Goal: Task Accomplishment & Management: Use online tool/utility

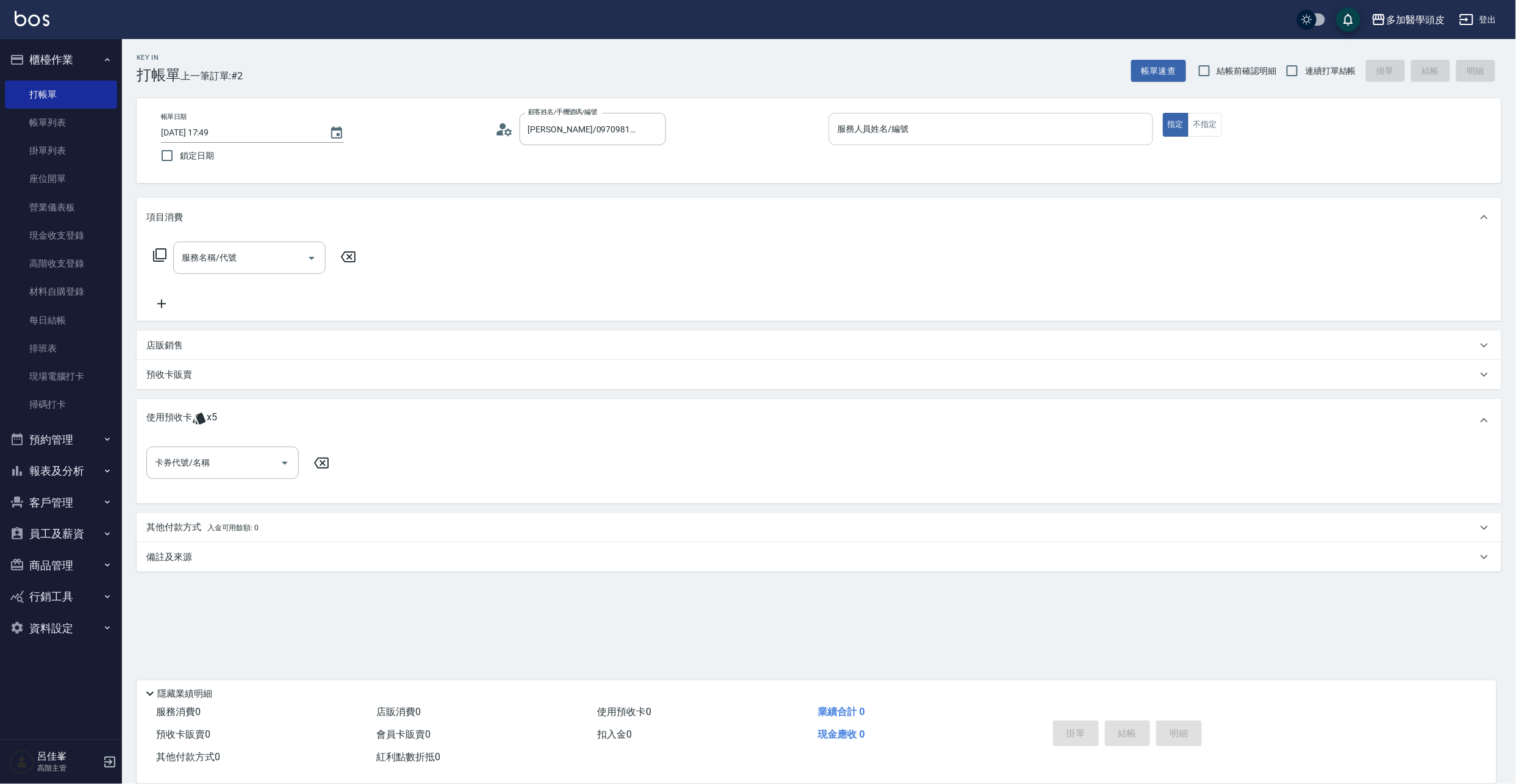
click at [942, 128] on input "服務人員姓名/編號" at bounding box center [991, 129] width 314 height 21
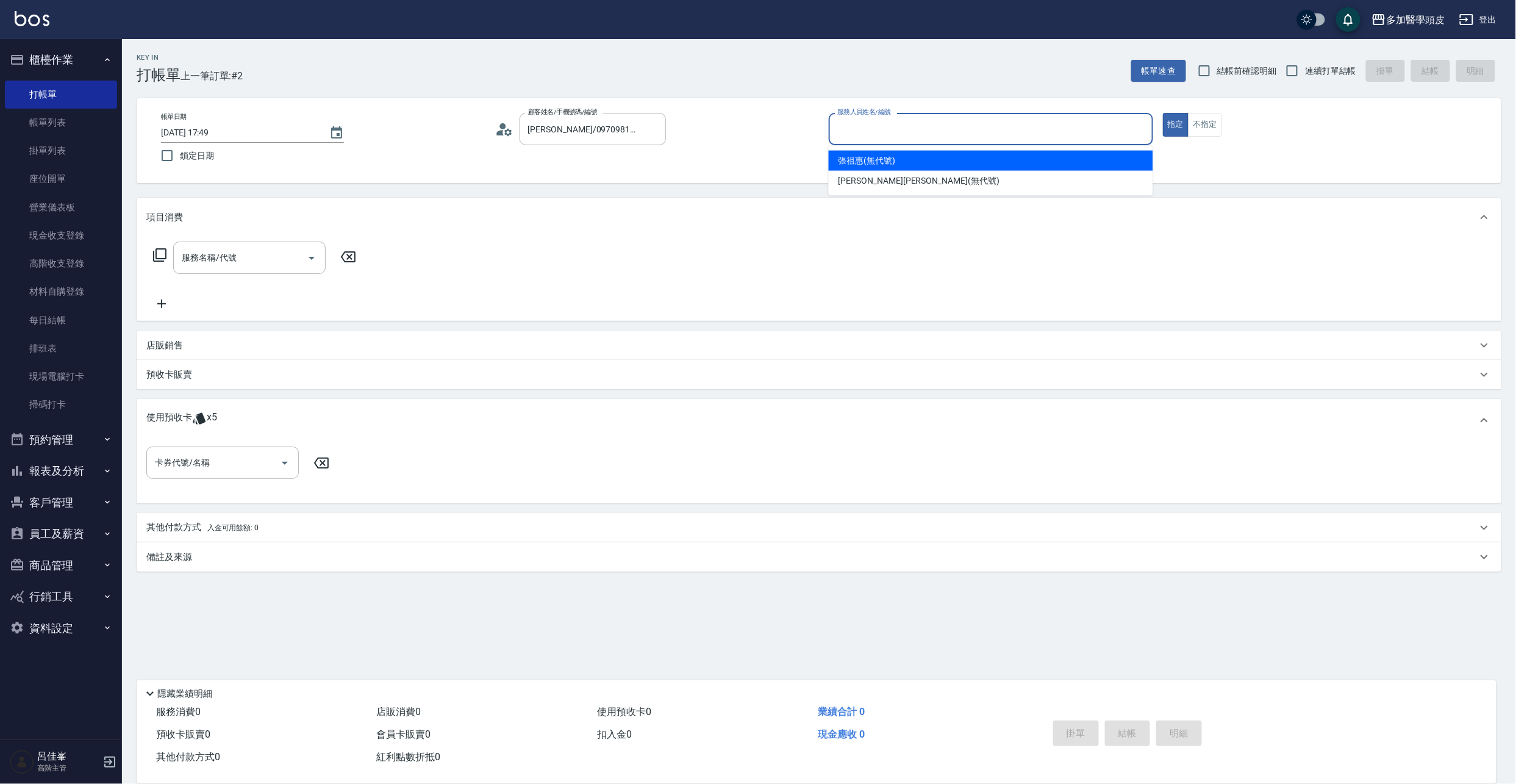
click at [941, 161] on div "[PERSON_NAME](無代號)" at bounding box center [991, 160] width 325 height 20
type input "[PERSON_NAME](無代號)"
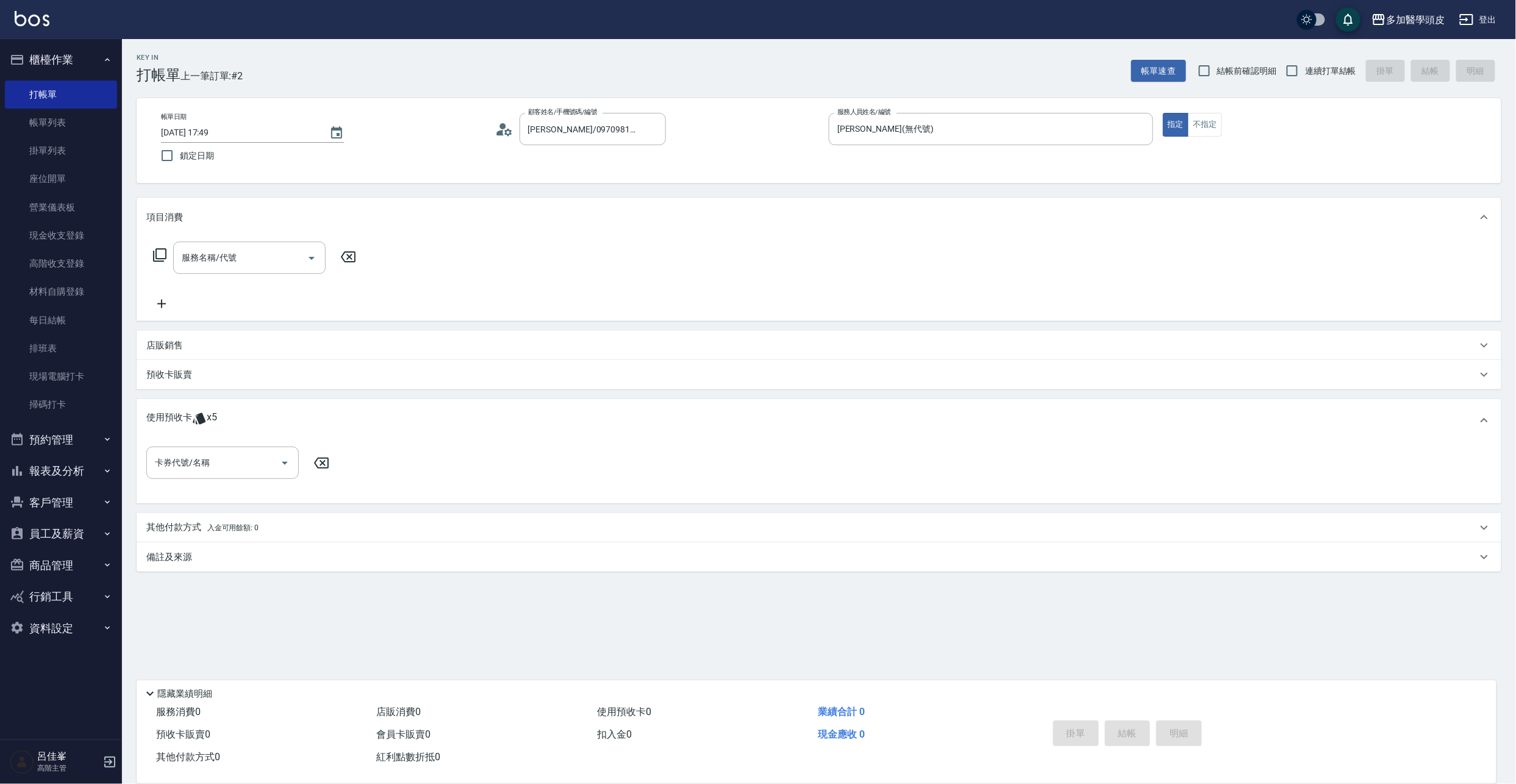
click at [198, 325] on icon at bounding box center [199, 418] width 15 height 15
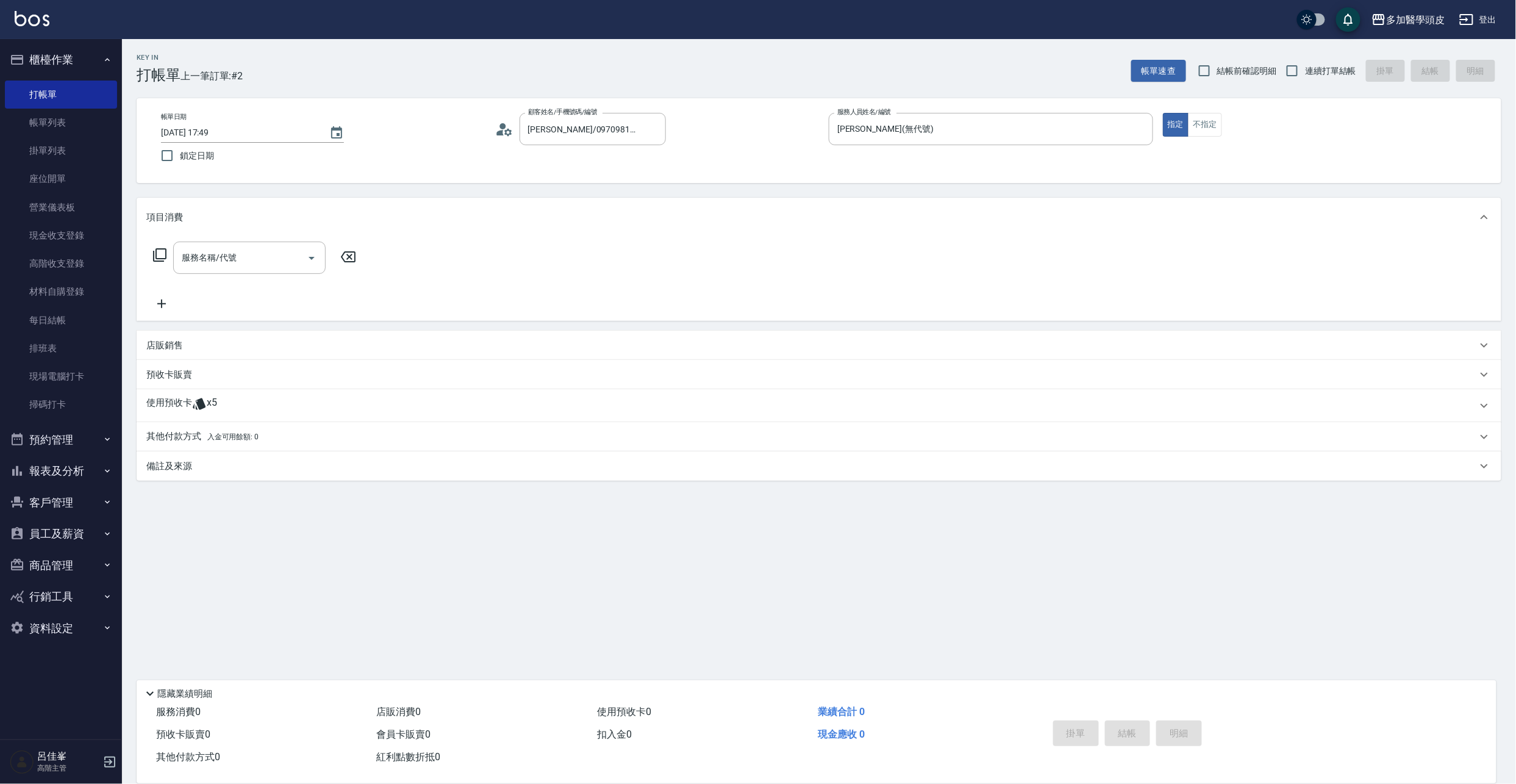
click at [207, 325] on span "x5" at bounding box center [212, 405] width 10 height 18
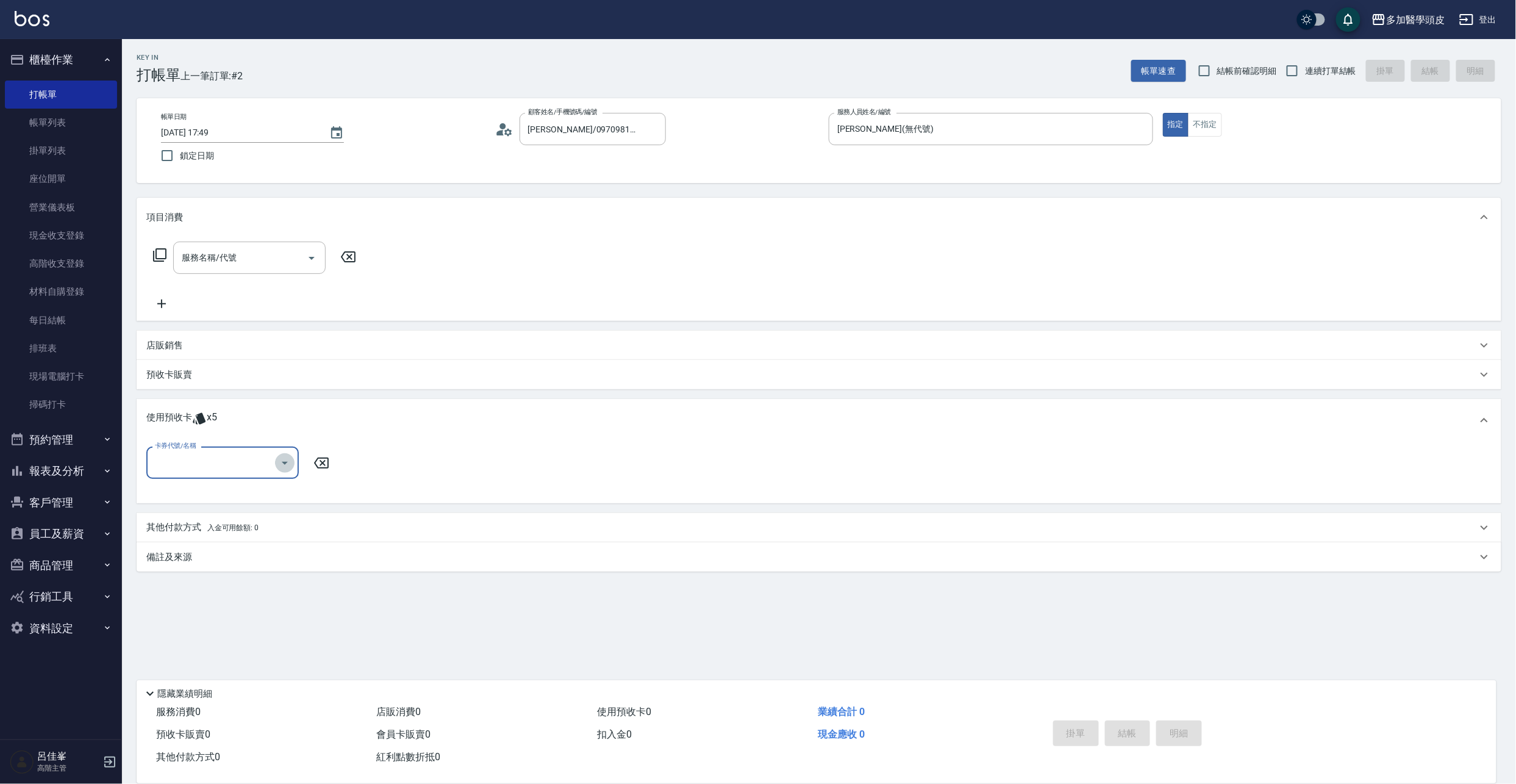
click at [288, 325] on icon "Open" at bounding box center [285, 462] width 15 height 15
click at [286, 325] on div "基礎頭皮5堂 剩餘5張" at bounding box center [222, 493] width 153 height 20
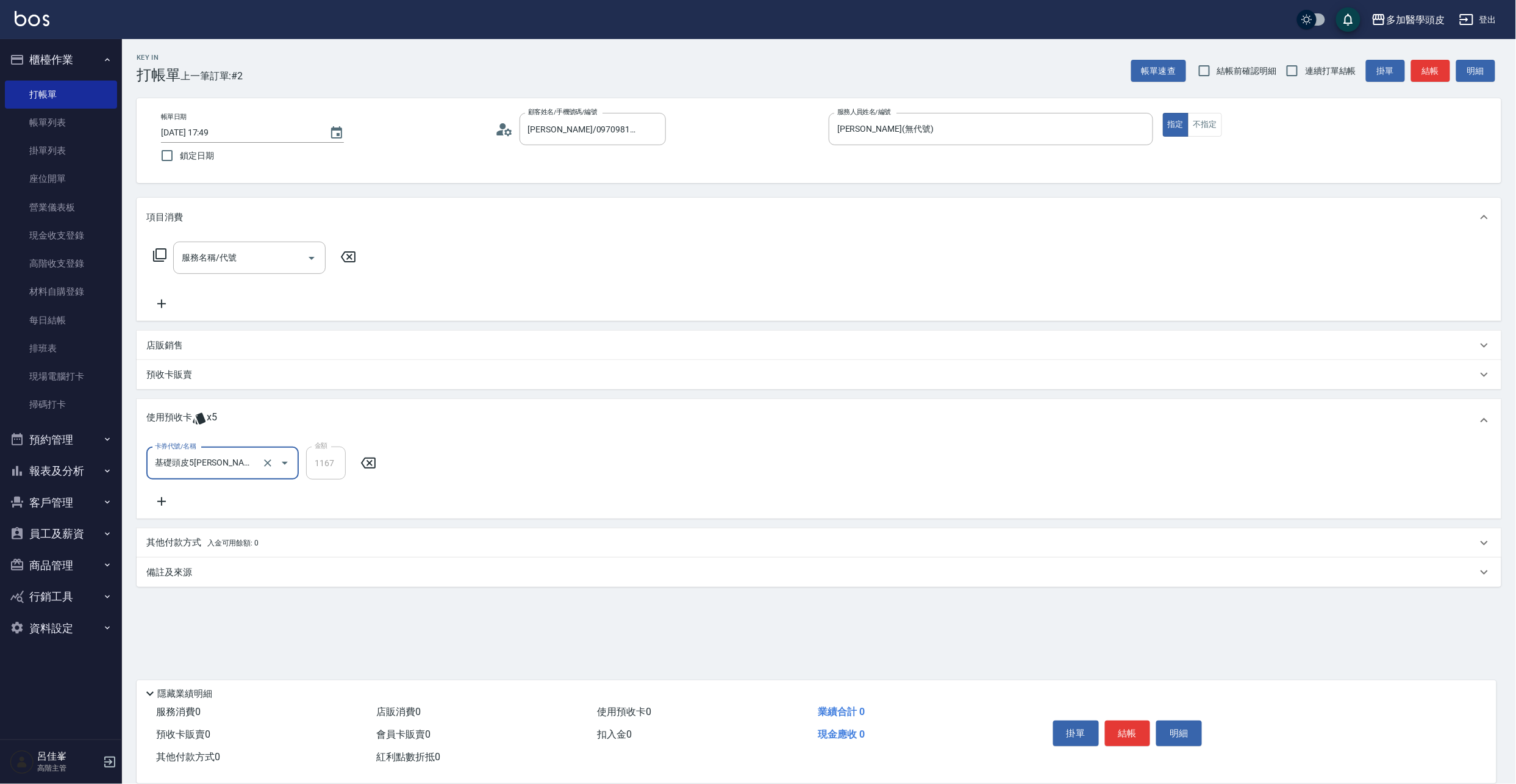
type input "基礎頭皮5[PERSON_NAME]"
click at [1123, 325] on button "結帳" at bounding box center [1128, 733] width 46 height 25
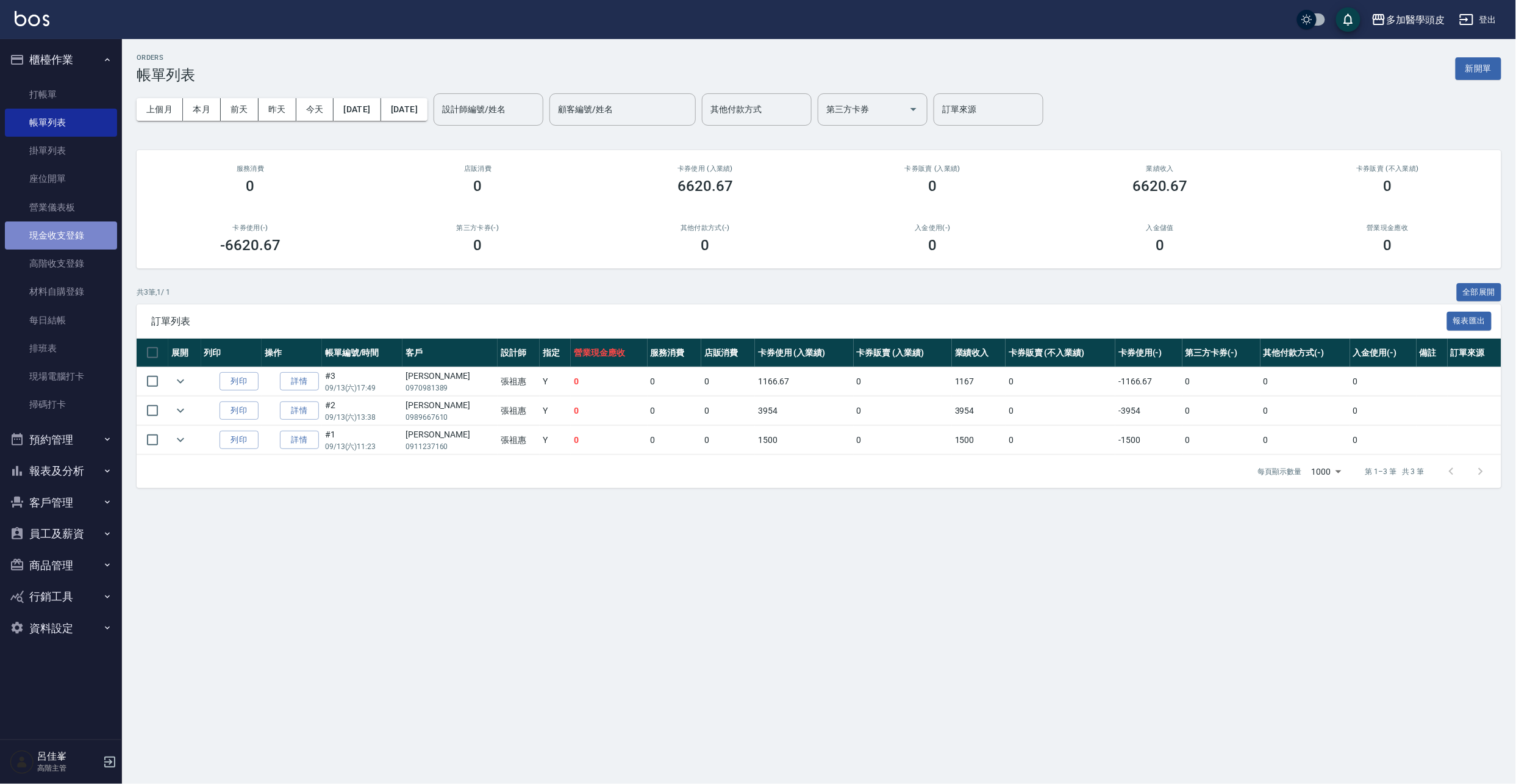
click at [59, 240] on link "現金收支登錄" at bounding box center [61, 235] width 112 height 28
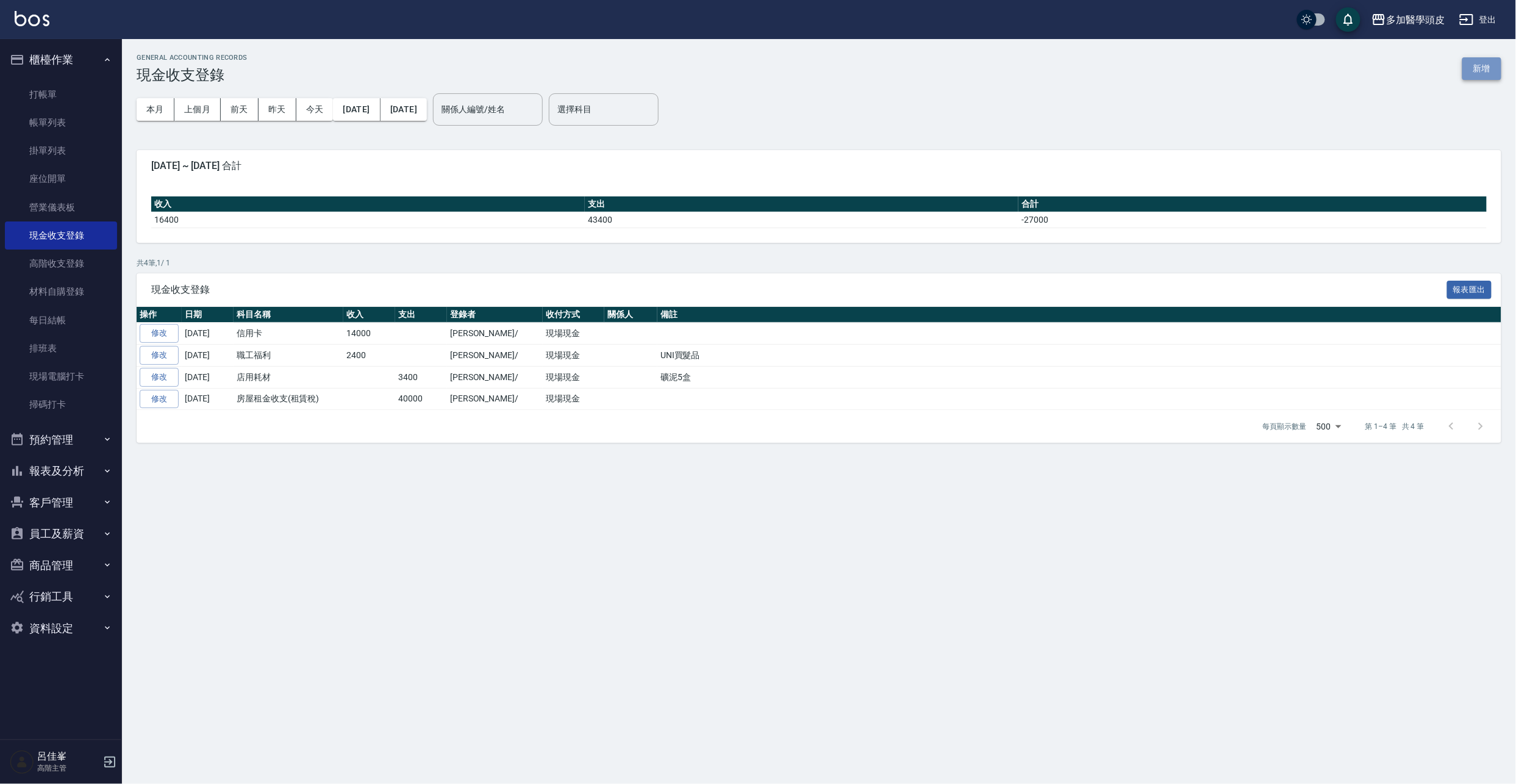
click at [1435, 66] on button "新增" at bounding box center [1482, 69] width 39 height 23
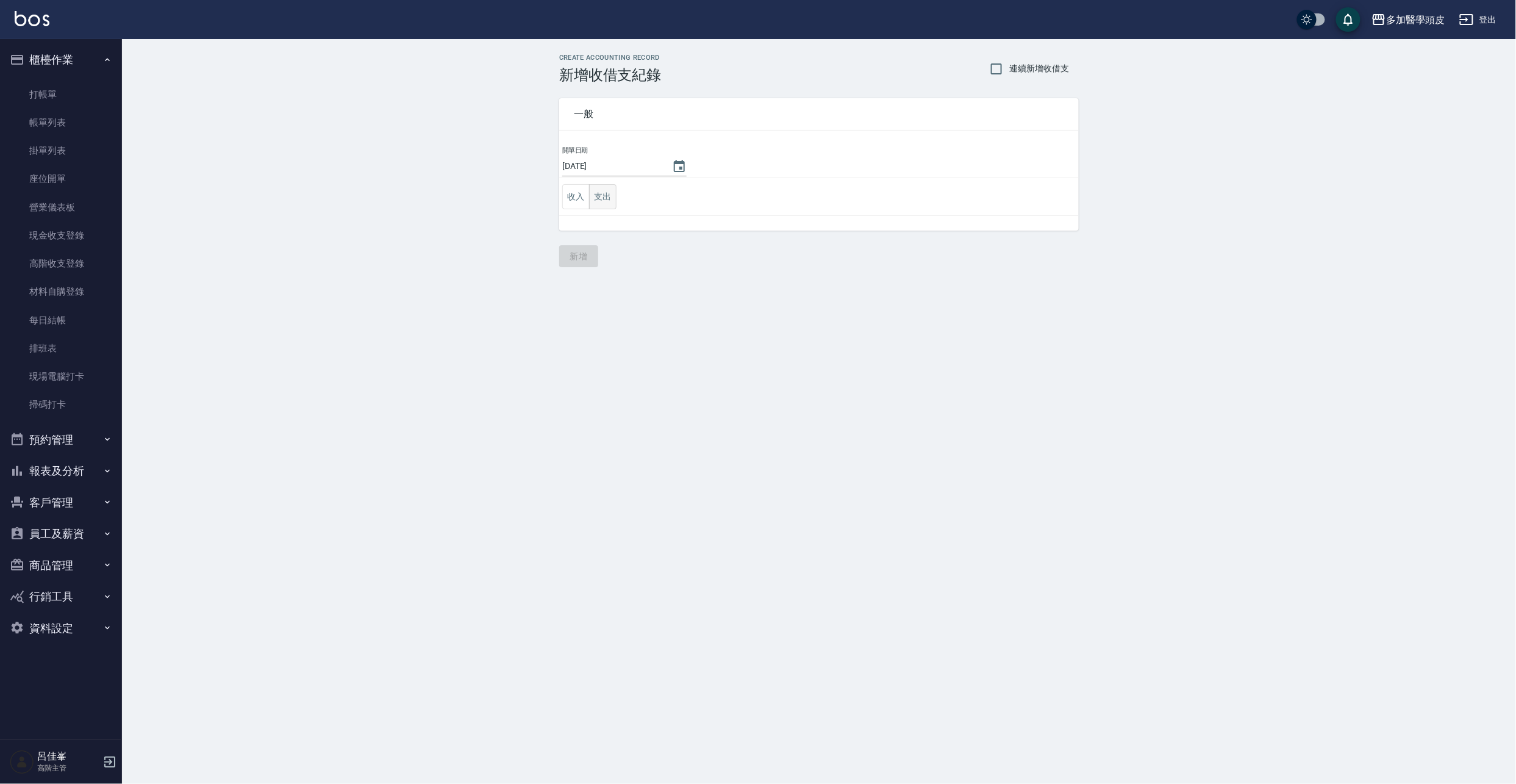
drag, startPoint x: 576, startPoint y: 195, endPoint x: 599, endPoint y: 194, distance: 23.0
click at [579, 195] on button "收入" at bounding box center [576, 197] width 28 height 25
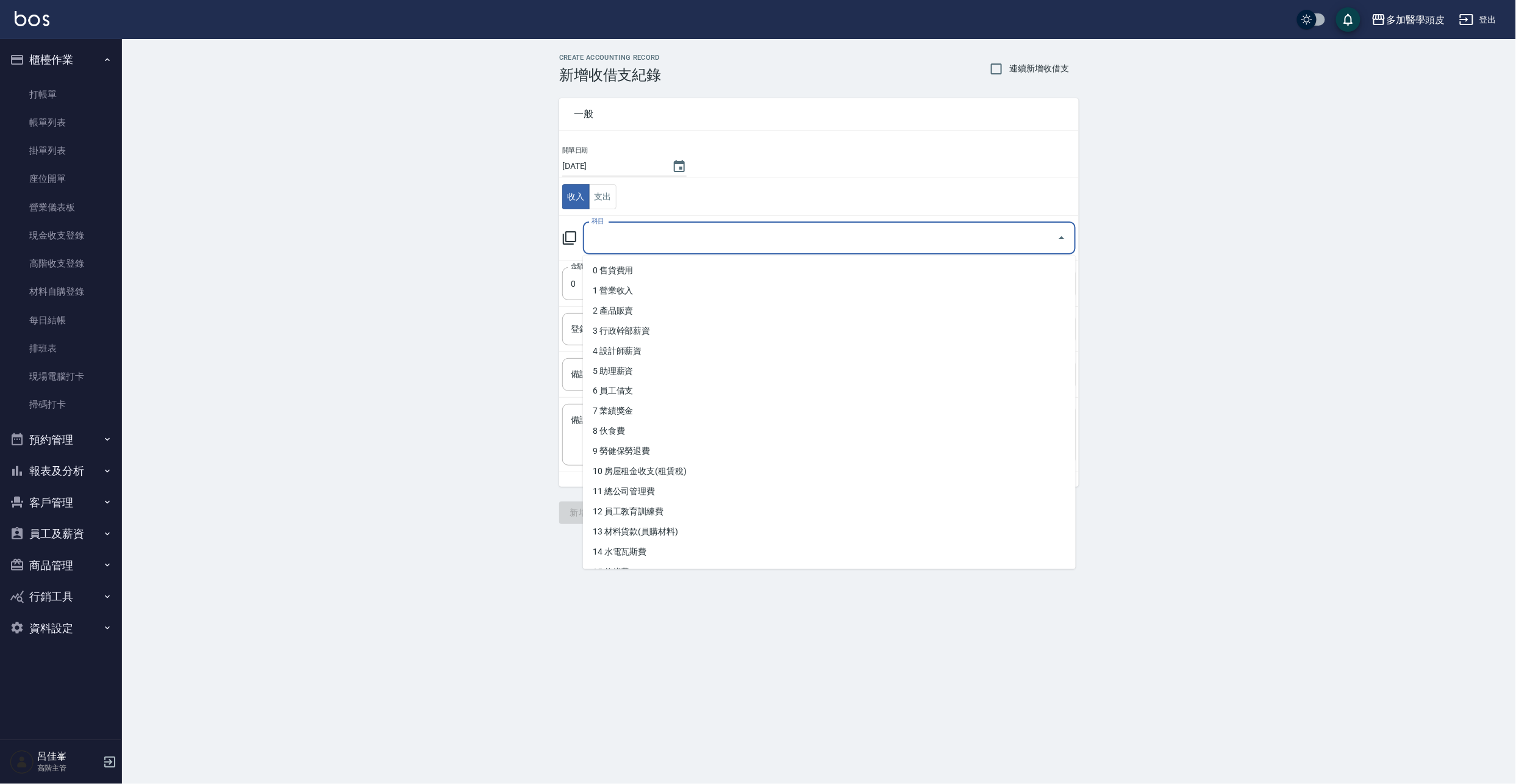
click at [619, 239] on input "科目" at bounding box center [820, 238] width 463 height 21
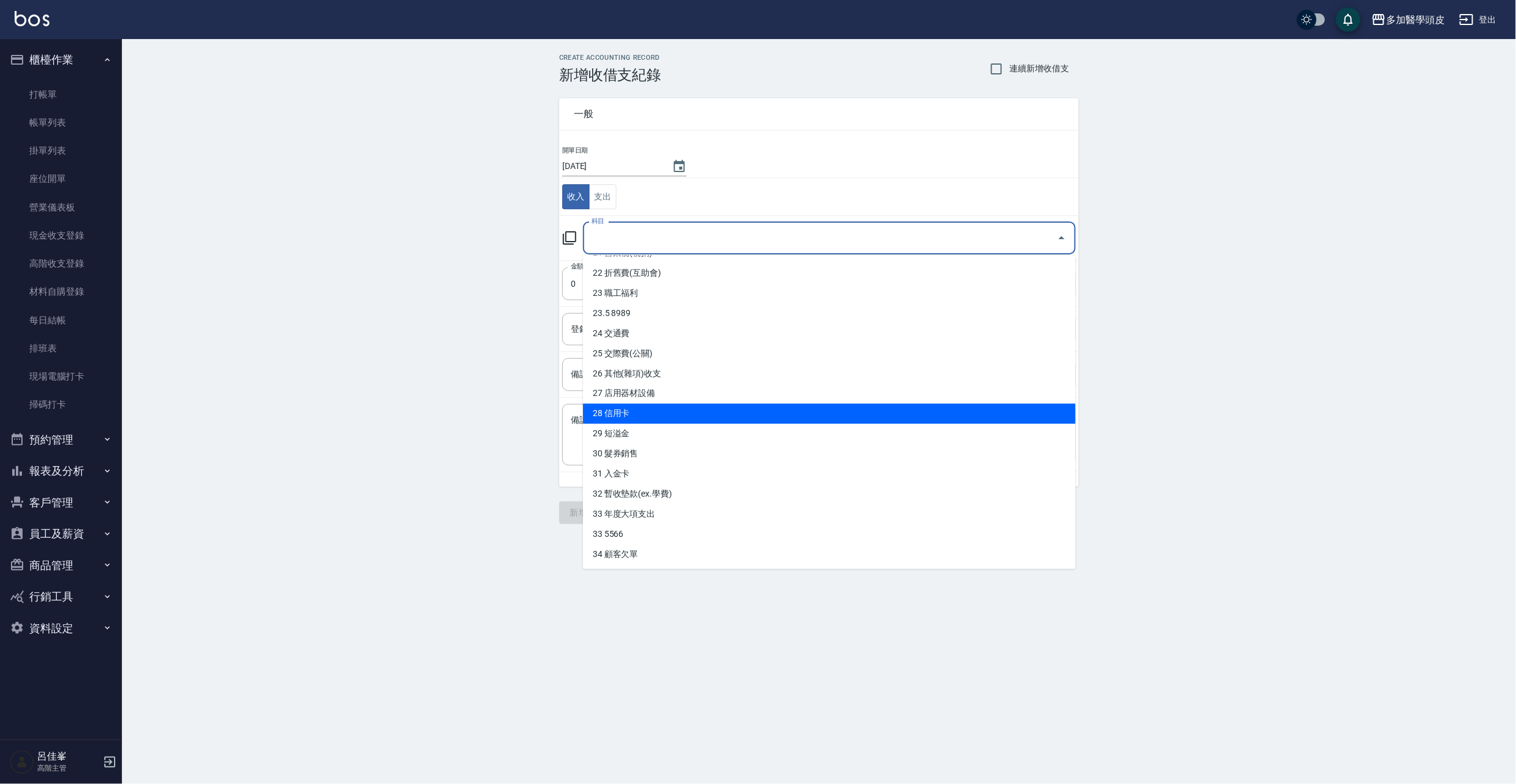
click at [628, 325] on li "28 信用卡" at bounding box center [830, 413] width 493 height 20
type input "28 信用卡"
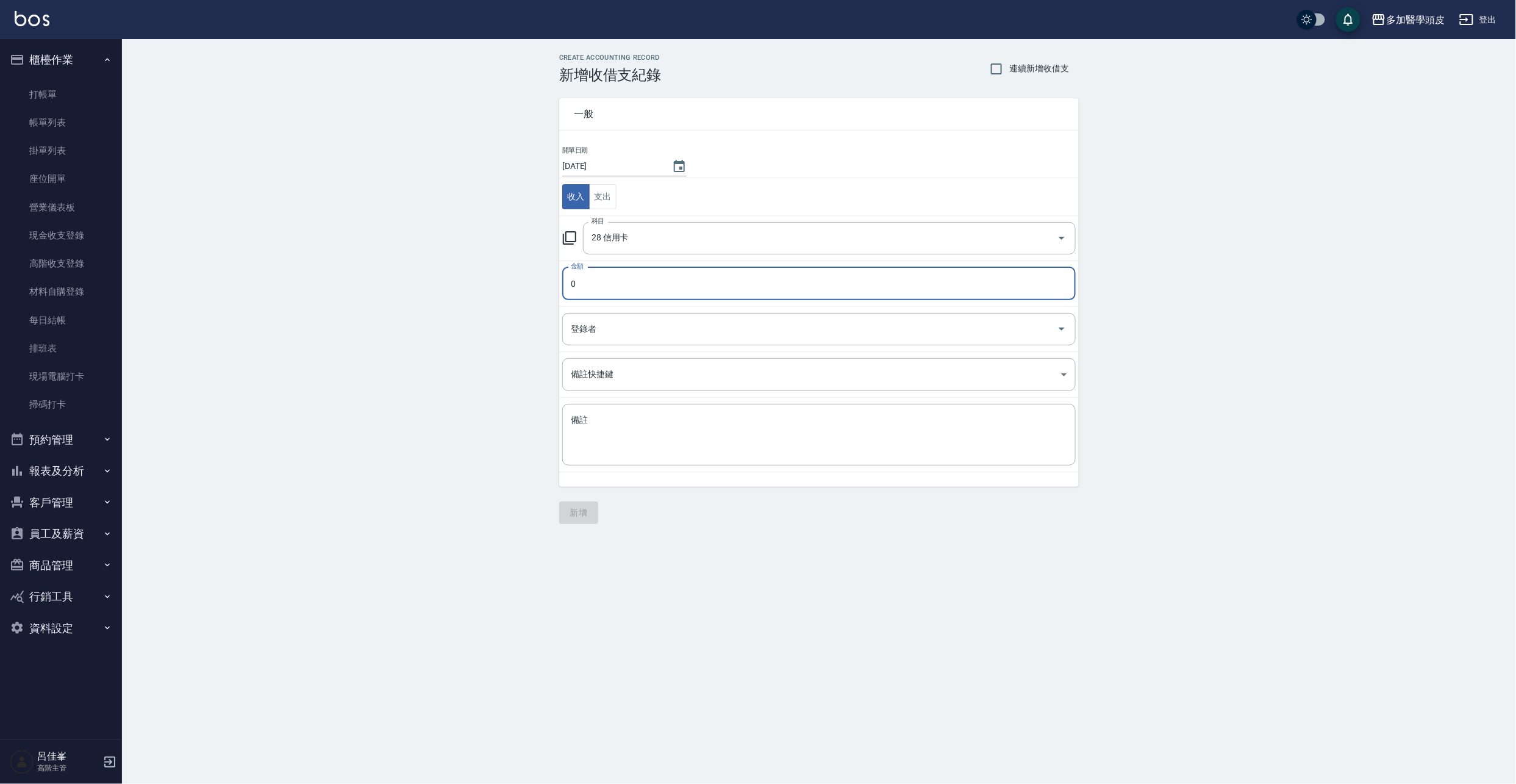
click at [601, 279] on input "0" at bounding box center [820, 284] width 514 height 33
type input "12000"
click at [633, 325] on input "登錄者" at bounding box center [809, 329] width 485 height 21
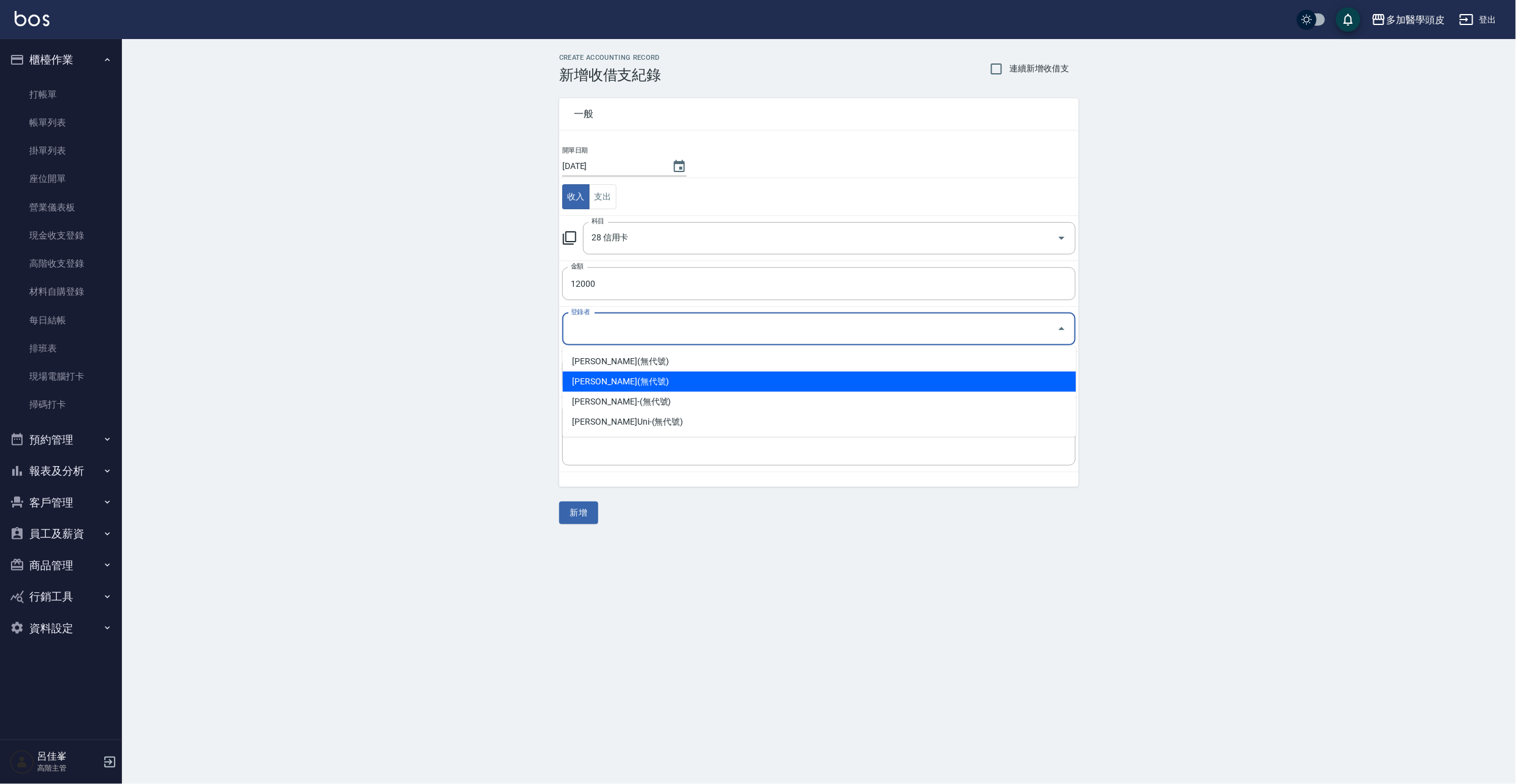
click at [647, 325] on li "[PERSON_NAME](無代號)" at bounding box center [820, 381] width 514 height 20
type input "[PERSON_NAME](無代號)"
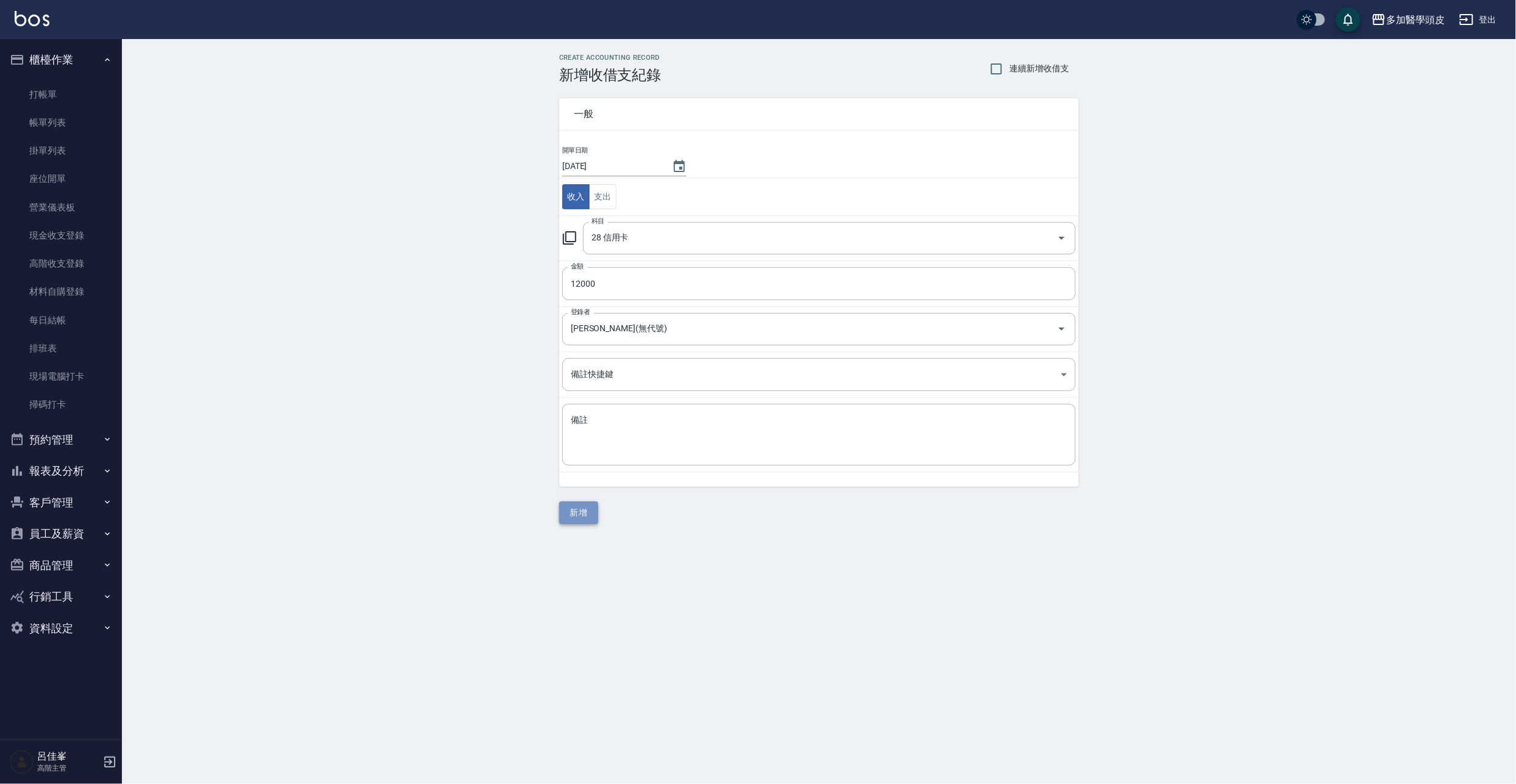
click at [579, 325] on button "新增" at bounding box center [579, 512] width 39 height 23
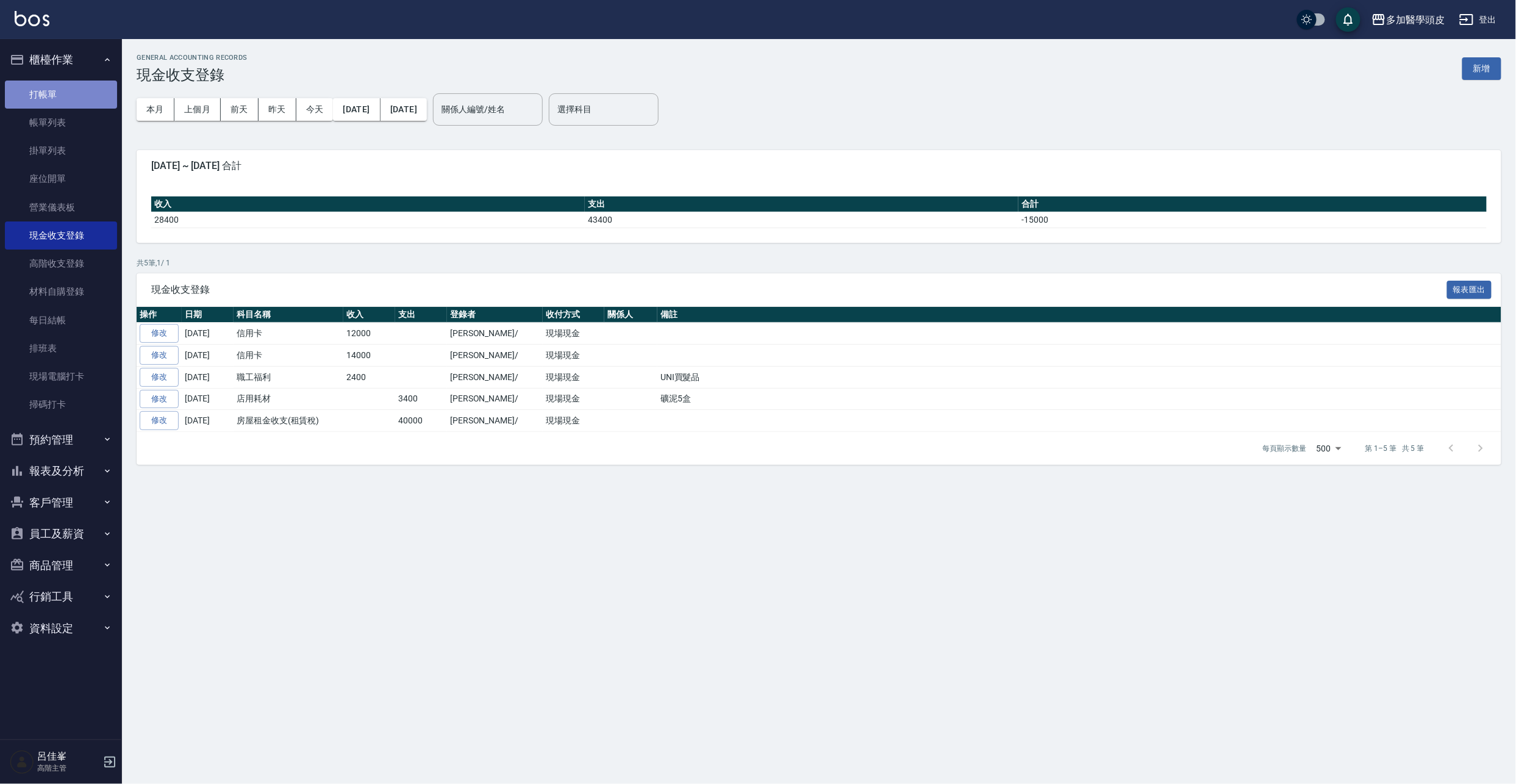
click at [50, 86] on link "打帳單" at bounding box center [61, 94] width 112 height 28
